Goal: Find specific page/section: Find specific page/section

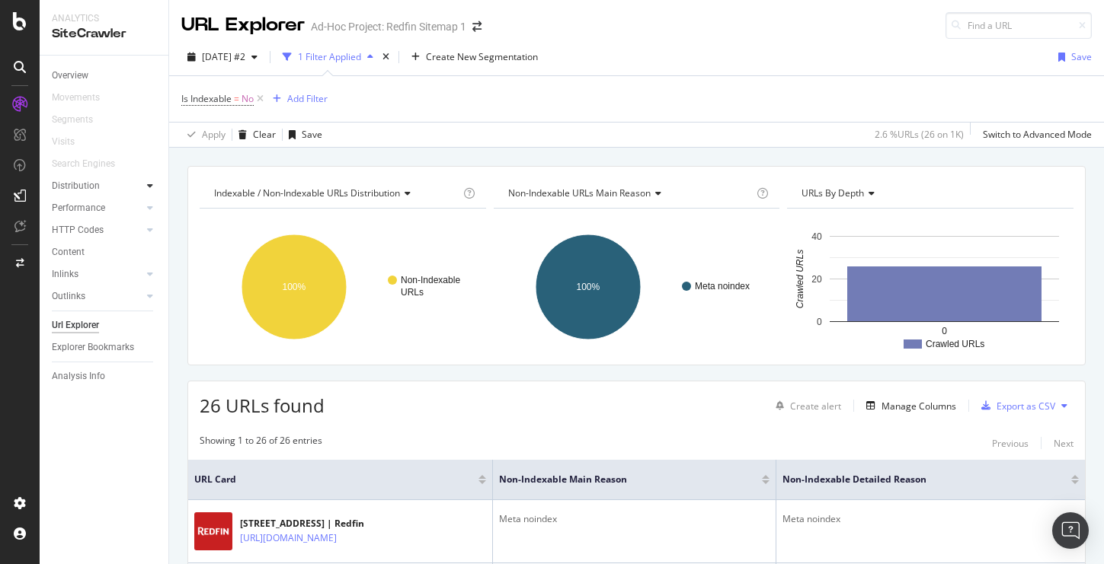
click at [146, 189] on div at bounding box center [149, 185] width 15 height 15
click at [75, 231] on div "Insights" at bounding box center [75, 230] width 33 height 16
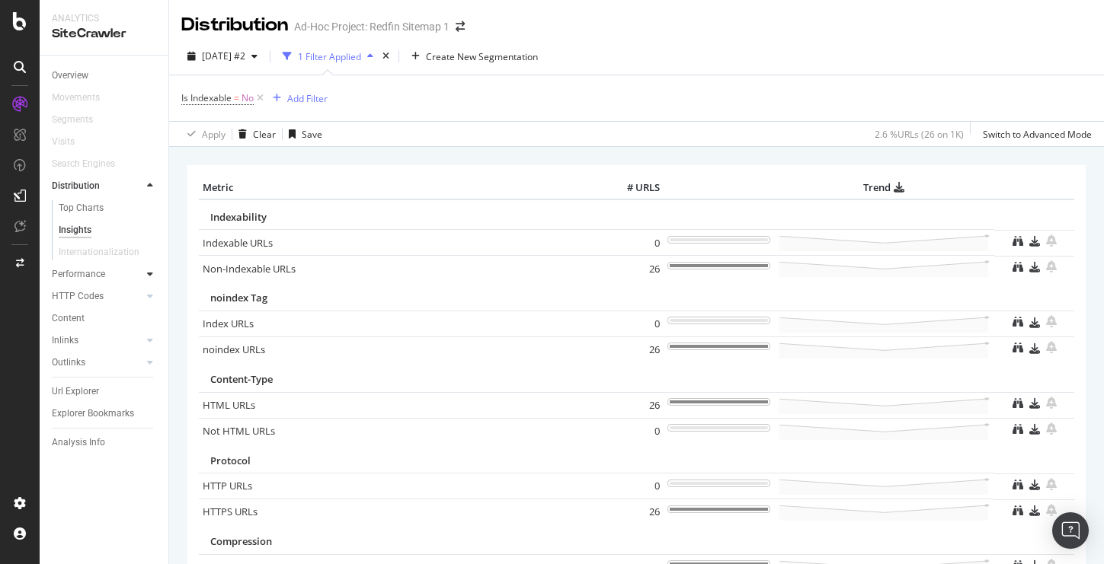
click at [151, 275] on icon at bounding box center [150, 274] width 6 height 9
click at [82, 233] on div "Top Charts" at bounding box center [81, 230] width 45 height 16
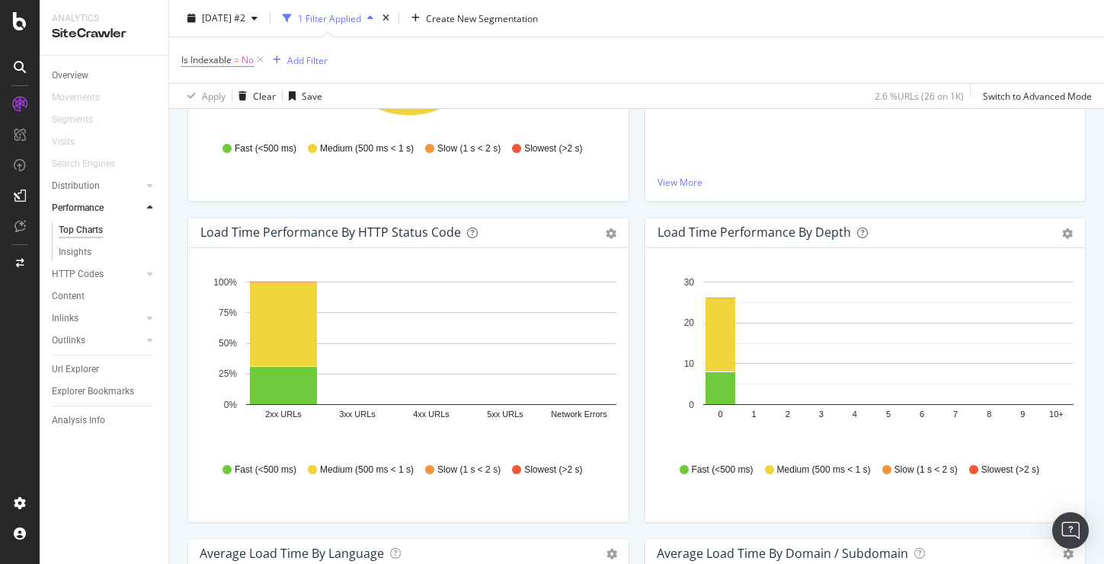
scroll to position [386, 0]
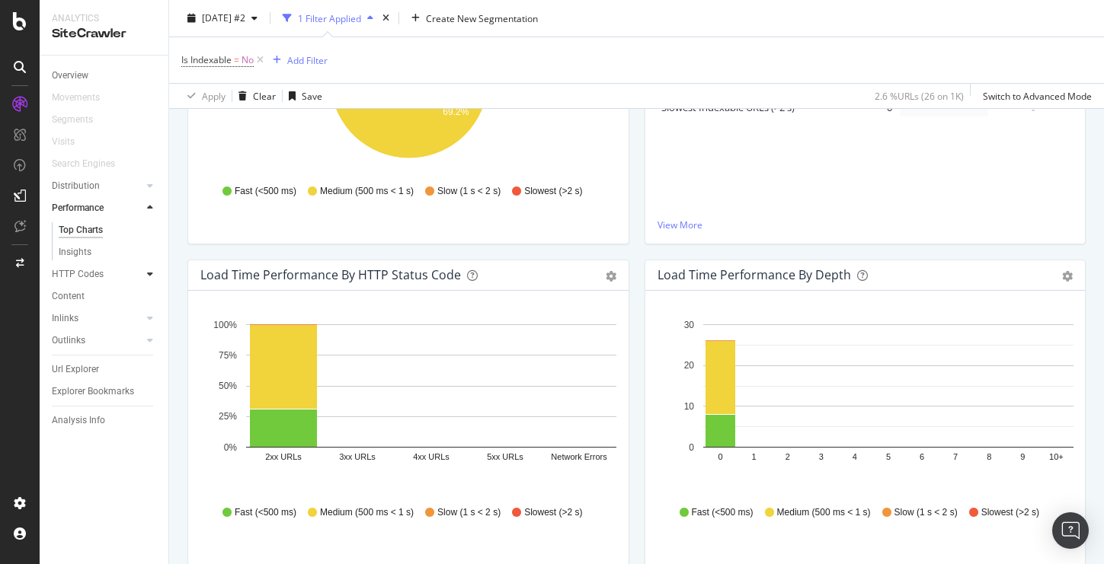
click at [149, 273] on icon at bounding box center [150, 274] width 6 height 9
click at [89, 251] on div "Top Charts" at bounding box center [81, 253] width 45 height 16
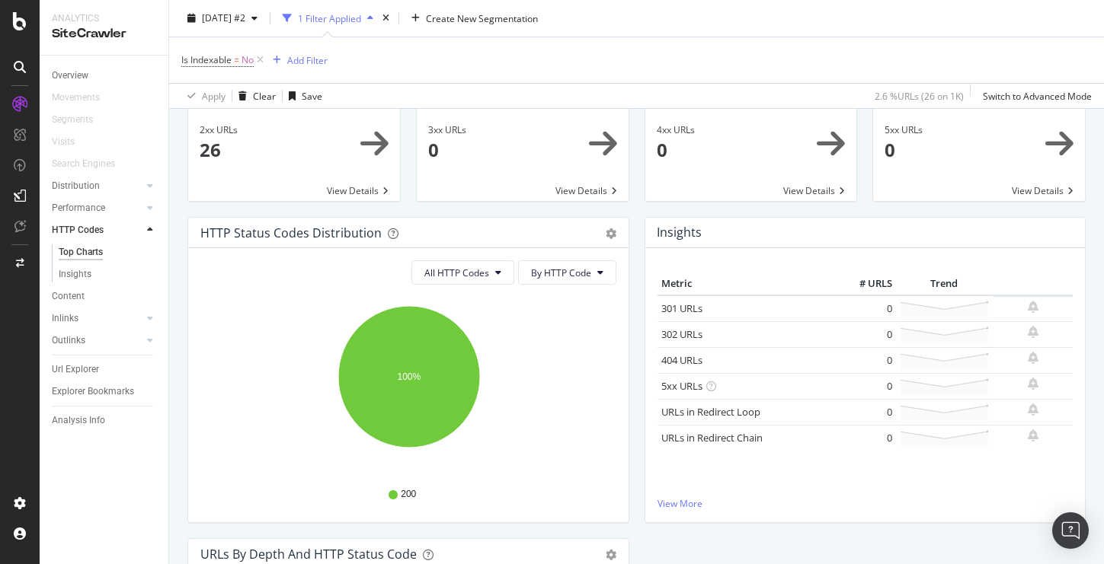
scroll to position [75, 0]
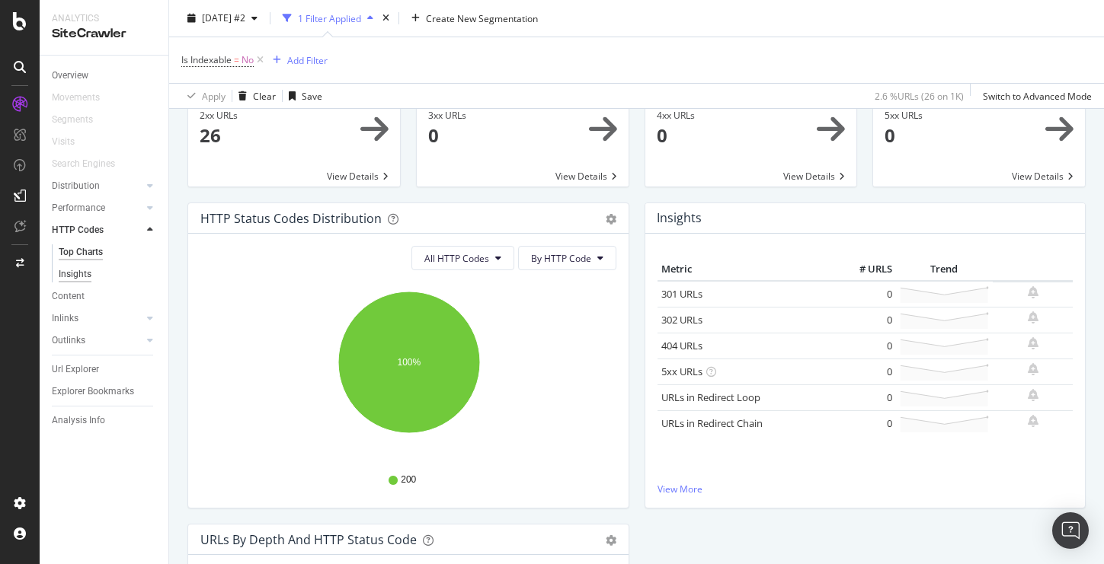
click at [70, 274] on div "Insights" at bounding box center [75, 275] width 33 height 16
